Goal: Information Seeking & Learning: Learn about a topic

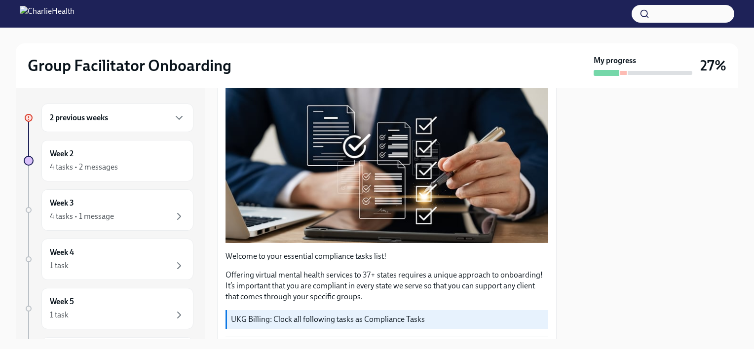
scroll to position [148, 0]
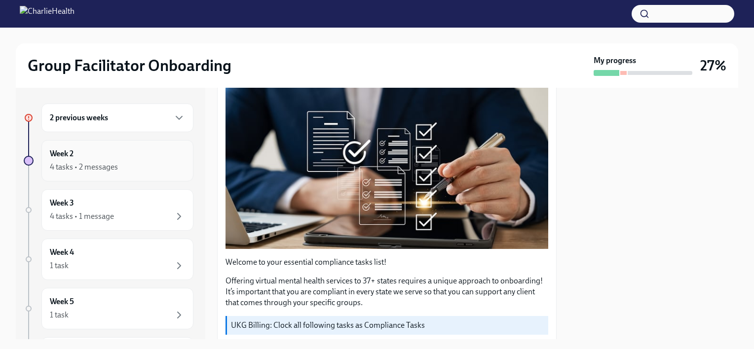
click at [147, 172] on div "4 tasks • 2 messages" at bounding box center [117, 167] width 135 height 12
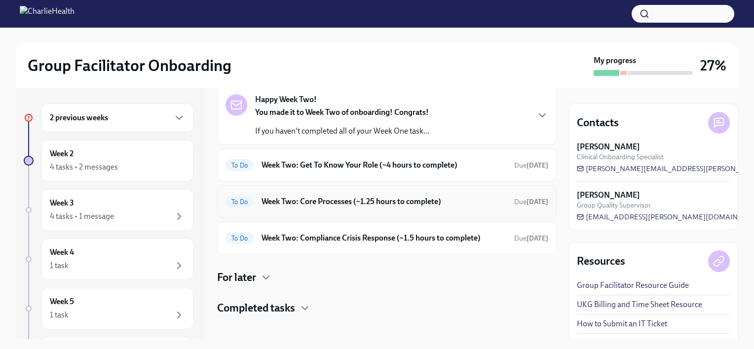
scroll to position [136, 0]
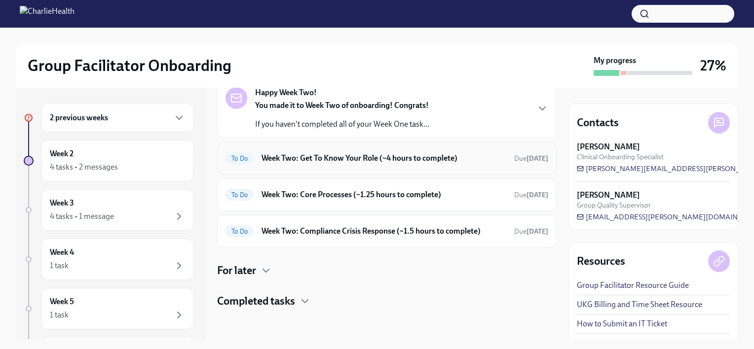
click at [338, 168] on div "To Do Week Two: Get To Know Your Role (~4 hours to complete) Due [DATE]" at bounding box center [387, 158] width 340 height 33
click at [328, 161] on h6 "Week Two: Get To Know Your Role (~4 hours to complete)" at bounding box center [384, 158] width 245 height 11
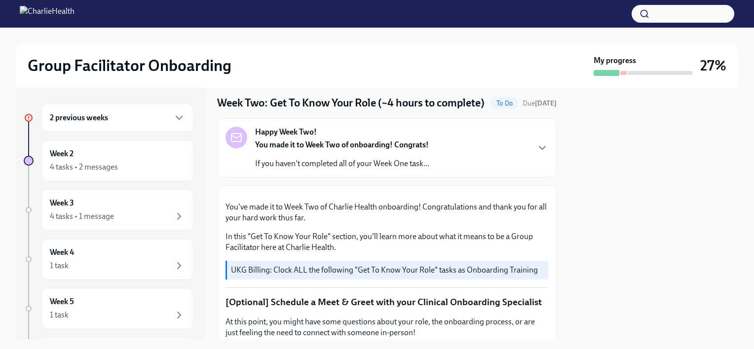
scroll to position [49, 0]
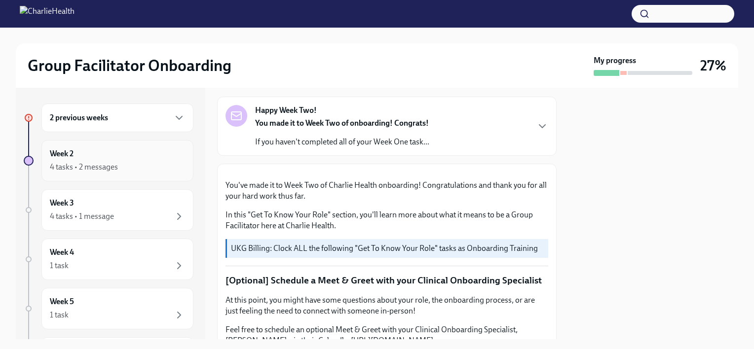
click at [99, 173] on div "Week 2 4 tasks • 2 messages" at bounding box center [117, 160] width 152 height 41
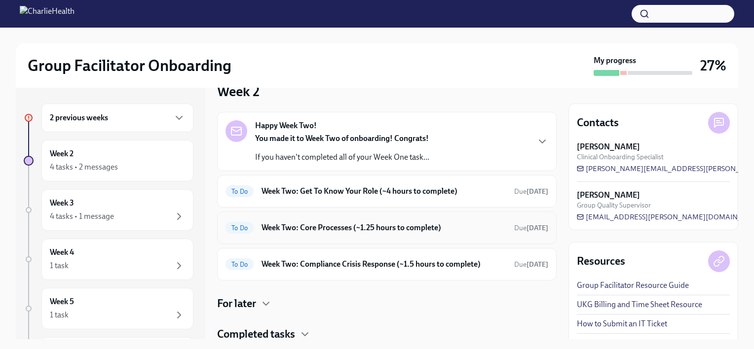
scroll to position [136, 0]
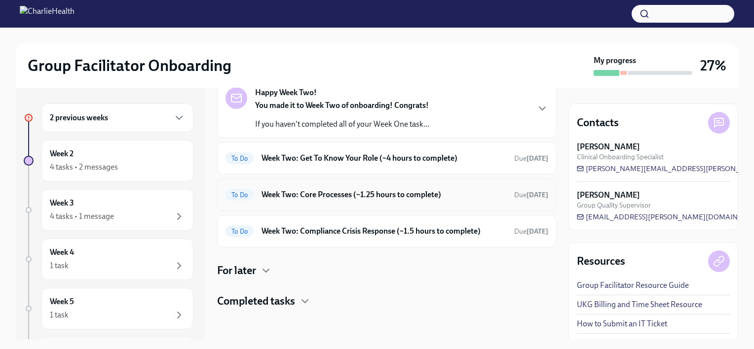
click at [371, 195] on h6 "Week Two: Core Processes (~1.25 hours to complete)" at bounding box center [384, 195] width 245 height 11
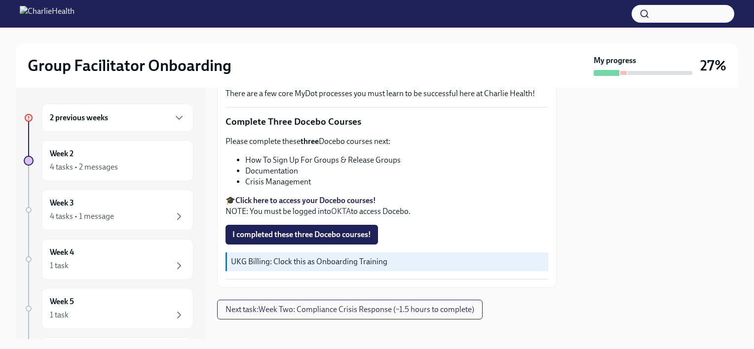
scroll to position [362, 0]
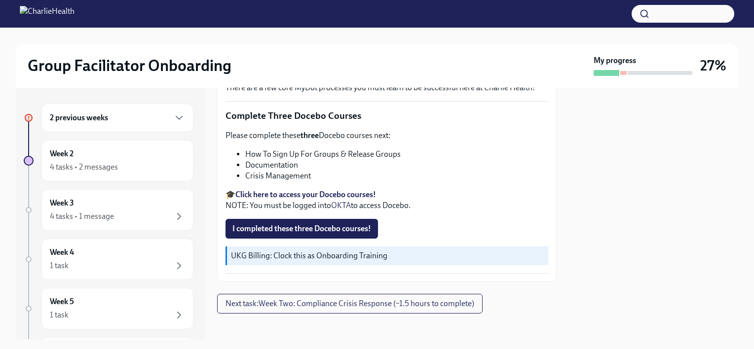
click at [280, 190] on strong "Click here to access your Docebo courses!" at bounding box center [305, 194] width 141 height 9
